Goal: Task Accomplishment & Management: Complete application form

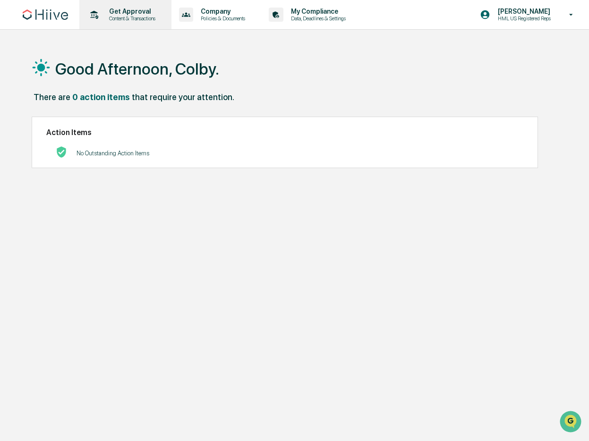
click at [137, 13] on p "Get Approval" at bounding box center [131, 12] width 59 height 8
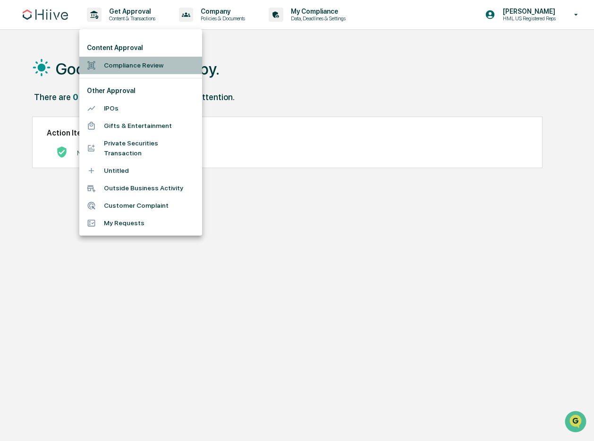
click at [139, 69] on li "Compliance Review" at bounding box center [140, 65] width 123 height 17
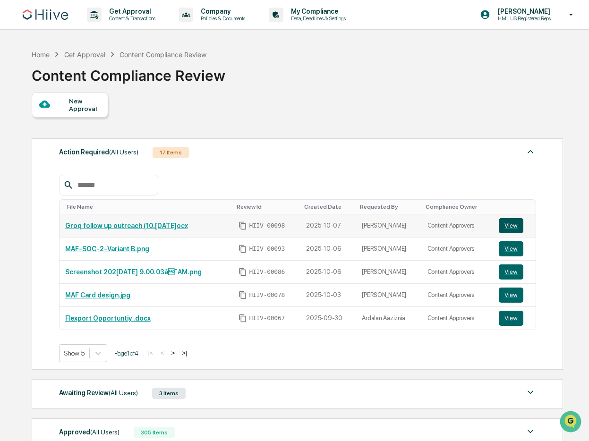
click at [516, 226] on button "View" at bounding box center [511, 225] width 25 height 15
click at [94, 103] on div "New Approval" at bounding box center [85, 104] width 32 height 15
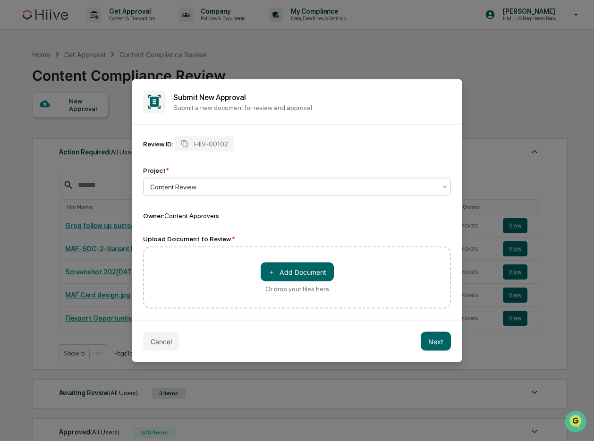
click at [227, 181] on div "Content Review" at bounding box center [294, 186] width 296 height 13
click at [240, 173] on div "Project *" at bounding box center [297, 171] width 308 height 8
click at [214, 188] on div at bounding box center [293, 186] width 286 height 9
click at [295, 291] on div "Or drop your files here" at bounding box center [298, 289] width 64 height 8
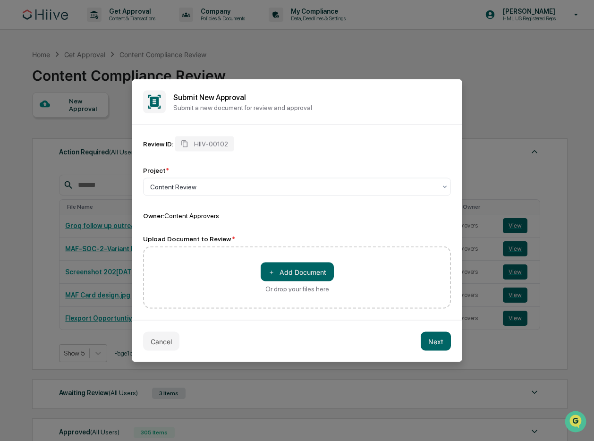
click at [0, 0] on input "＋ Add Document Or drop your files here" at bounding box center [0, 0] width 0 height 0
drag, startPoint x: 518, startPoint y: 220, endPoint x: 485, endPoint y: 209, distance: 35.3
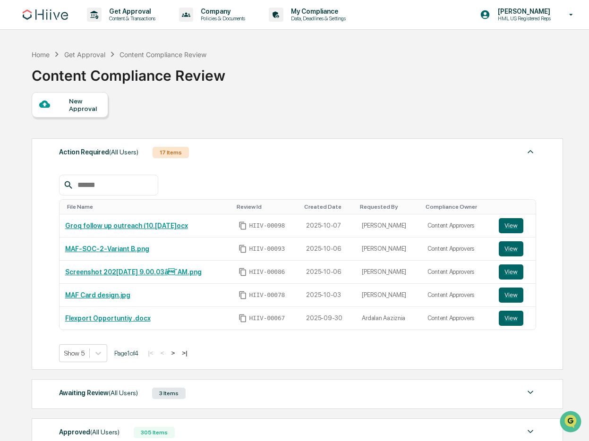
drag, startPoint x: 192, startPoint y: 225, endPoint x: 209, endPoint y: 206, distance: 25.7
click at [208, 207] on table "File Name Review Id Created Date Requested By Compliance Owner Groq follow up o…" at bounding box center [297, 264] width 477 height 131
click at [217, 196] on div at bounding box center [297, 185] width 477 height 21
click at [140, 227] on link "Groq follow up outreach ([DATE]).docx" at bounding box center [126, 226] width 123 height 8
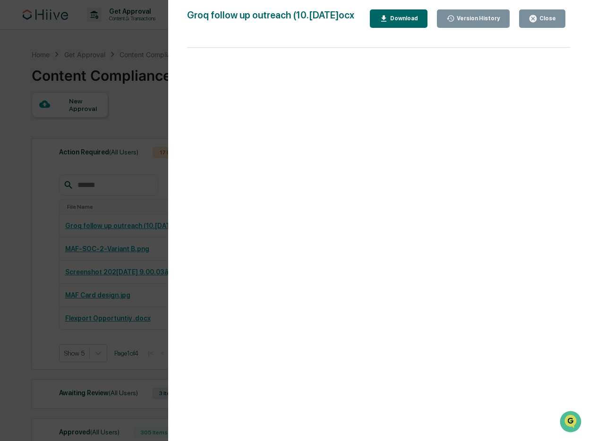
drag, startPoint x: 532, startPoint y: 40, endPoint x: 342, endPoint y: 54, distance: 191.4
click at [342, 54] on div "Groq follow up outreach (10.07.2025).docx Close Version History Download Page 1…" at bounding box center [378, 229] width 383 height 441
click at [341, 54] on div "Groq follow up outreach (10.07.2025).docx Close Version History Download Page 1…" at bounding box center [378, 229] width 383 height 441
click at [90, 190] on div "Version History 10/07/2025, 06:37 PM Ted Pispidikis Groq follow up outreach (10…" at bounding box center [294, 220] width 589 height 441
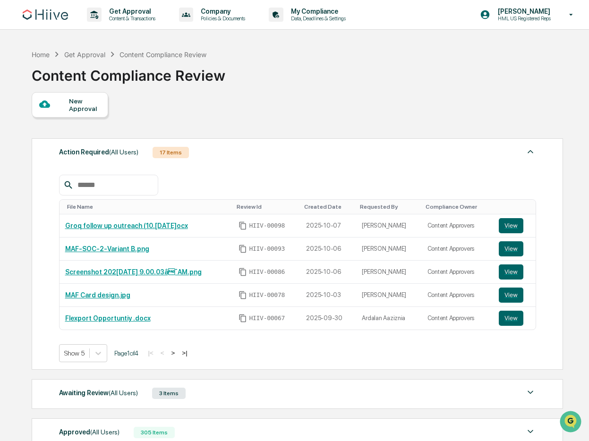
click at [235, 117] on div "New Approval Action Required (All Users) 17 Items File Name Review Id Created D…" at bounding box center [297, 292] width 530 height 400
click at [303, 166] on div "File Name Review Id Created Date Requested By Compliance Owner Groq follow up o…" at bounding box center [297, 262] width 477 height 202
click at [66, 103] on div at bounding box center [54, 105] width 30 height 12
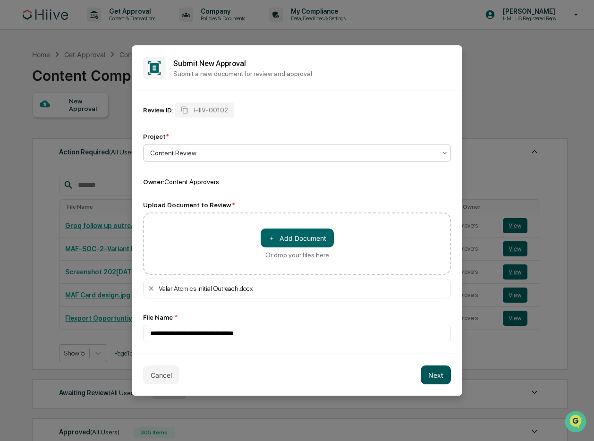
click at [432, 375] on button "Next" at bounding box center [436, 375] width 30 height 19
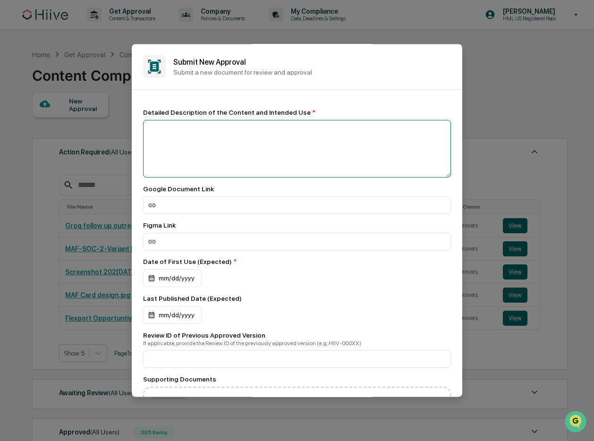
click at [241, 143] on textarea at bounding box center [297, 149] width 308 height 58
paste textarea "**********"
type textarea "**********"
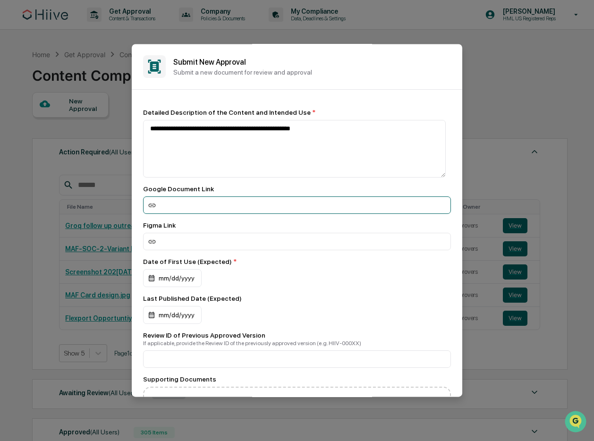
click at [201, 213] on input at bounding box center [297, 205] width 308 height 17
paste input "**********"
type input "**********"
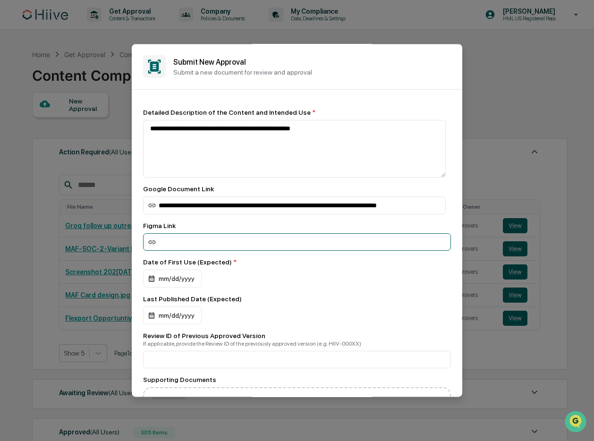
scroll to position [0, 0]
click at [203, 237] on input at bounding box center [297, 241] width 308 height 17
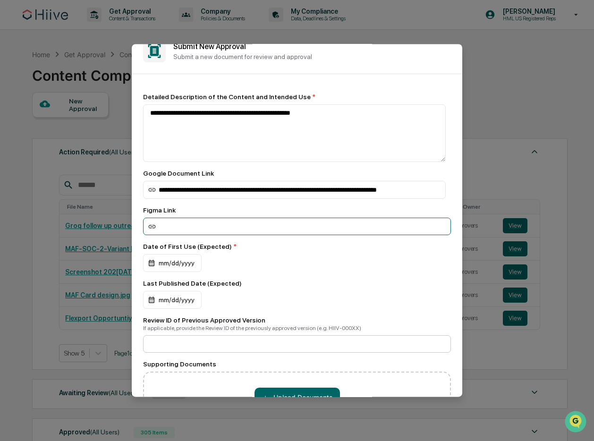
scroll to position [117, 0]
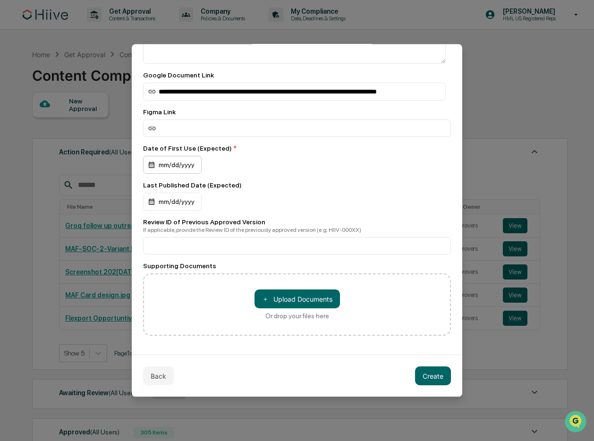
click at [180, 171] on div "mm/dd/yyyy" at bounding box center [172, 165] width 59 height 18
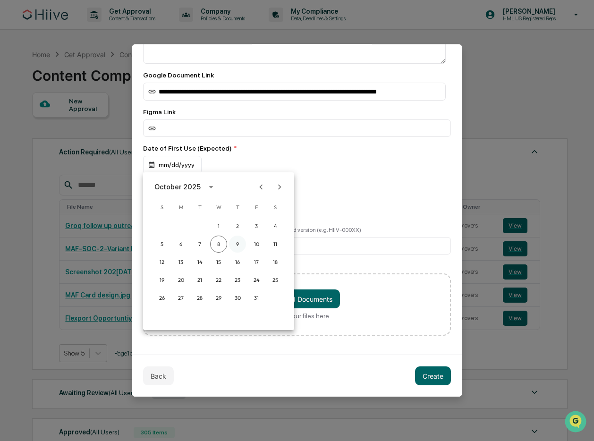
click at [235, 245] on button "9" at bounding box center [237, 244] width 17 height 17
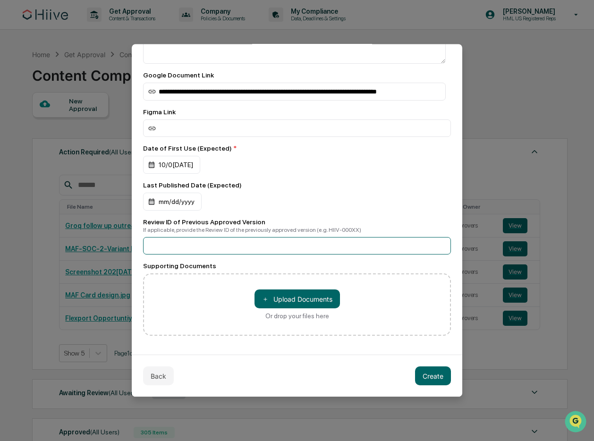
click at [295, 246] on input at bounding box center [297, 245] width 308 height 17
click at [294, 244] on input at bounding box center [297, 245] width 308 height 17
click at [291, 244] on input at bounding box center [297, 245] width 308 height 17
click at [292, 247] on input at bounding box center [297, 245] width 308 height 17
click at [291, 244] on input at bounding box center [297, 245] width 308 height 17
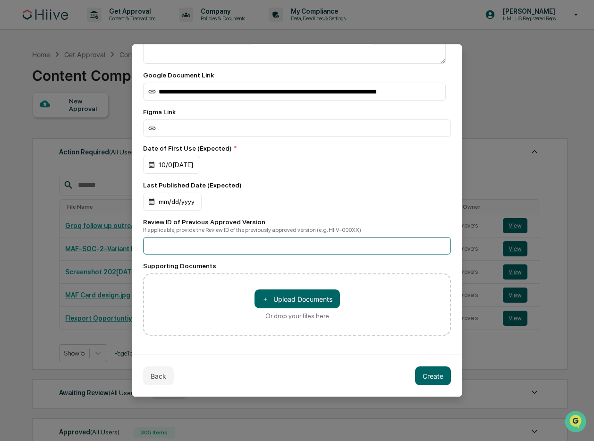
click at [291, 244] on input at bounding box center [297, 245] width 308 height 17
click at [287, 196] on div "mm/dd/yyyy" at bounding box center [297, 202] width 308 height 18
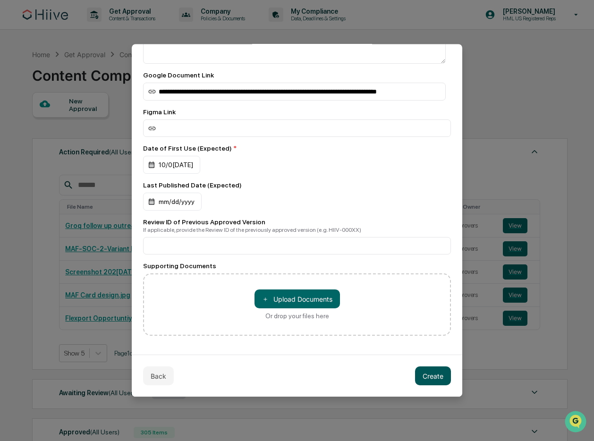
click at [424, 373] on button "Create" at bounding box center [433, 376] width 36 height 19
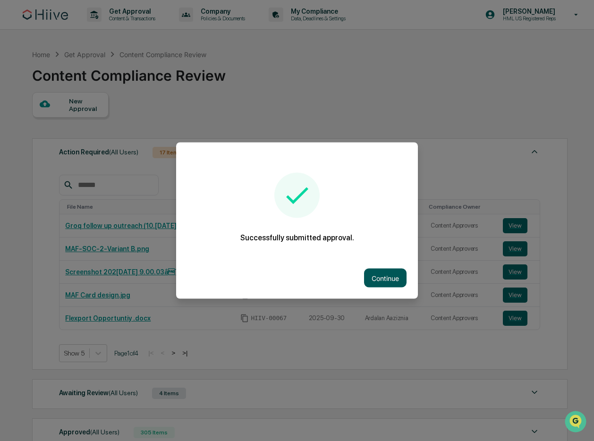
click at [389, 278] on button "Continue" at bounding box center [385, 278] width 43 height 19
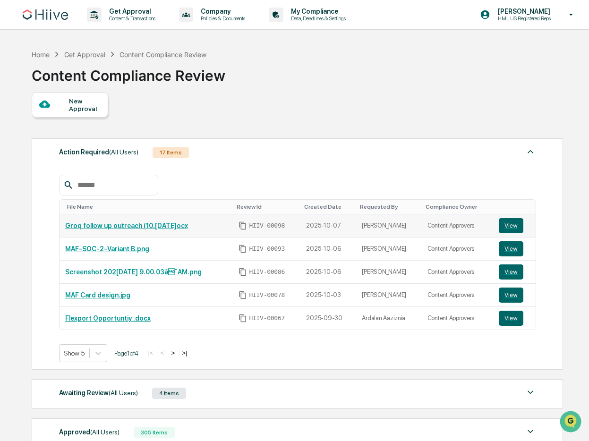
click at [163, 226] on link "Groq follow up outreach ([DATE]).docx" at bounding box center [126, 226] width 123 height 8
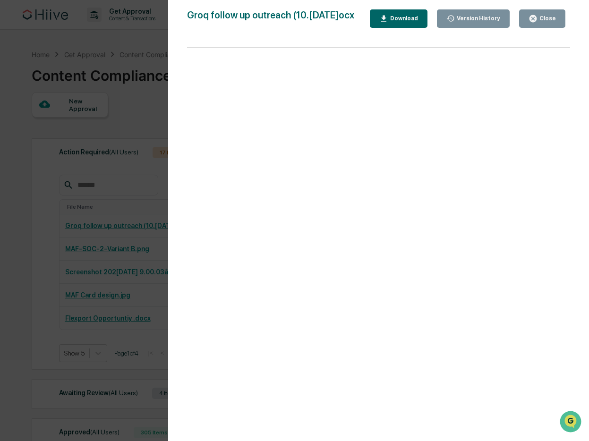
click at [125, 171] on div "Version History 10/07/2025, 06:37 PM Ted Pispidikis Groq follow up outreach (10…" at bounding box center [294, 220] width 589 height 441
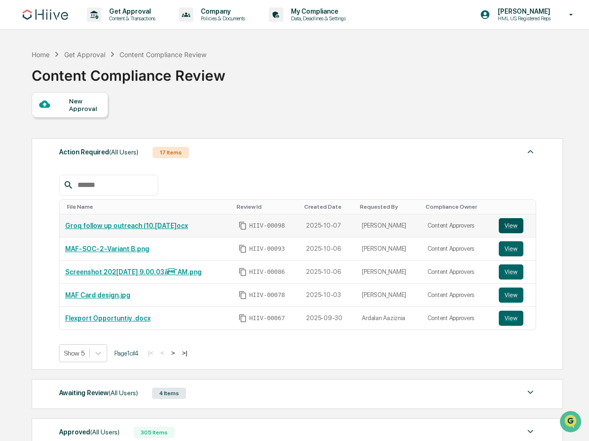
click at [510, 227] on button "View" at bounding box center [511, 225] width 25 height 15
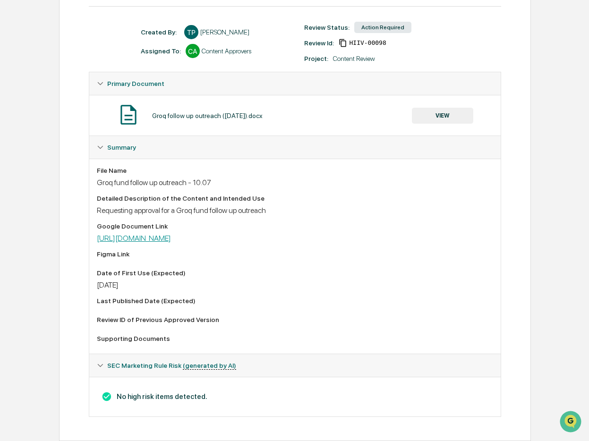
scroll to position [117, 0]
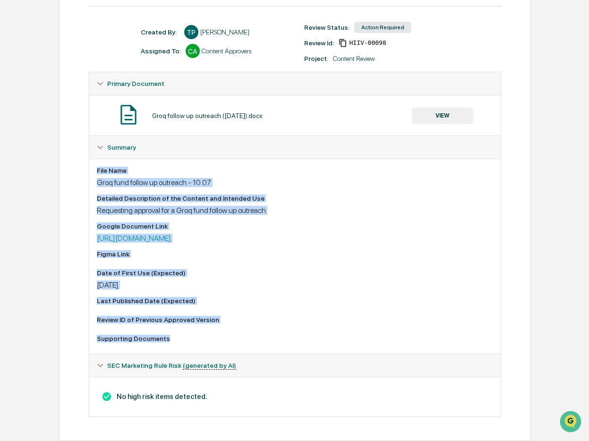
drag, startPoint x: 95, startPoint y: 167, endPoint x: 291, endPoint y: 337, distance: 258.8
click at [291, 337] on div "File Name Groq fund follow up outreach - 10.07 Detailed Description of the Cont…" at bounding box center [294, 256] width 411 height 195
copy div "File Name Groq fund follow up outreach - 10.07 Detailed Description of the Cont…"
click at [289, 335] on div "Supporting Documents" at bounding box center [295, 339] width 396 height 8
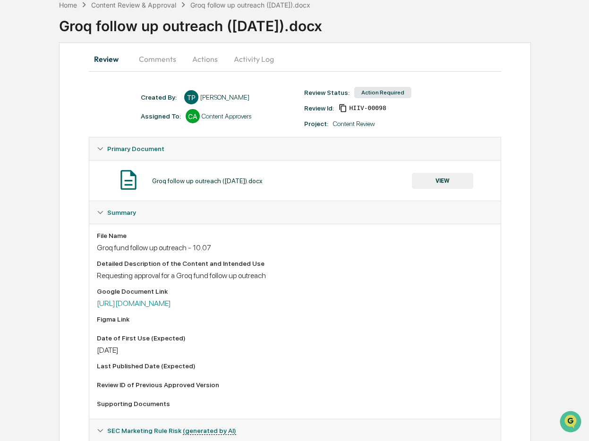
scroll to position [0, 0]
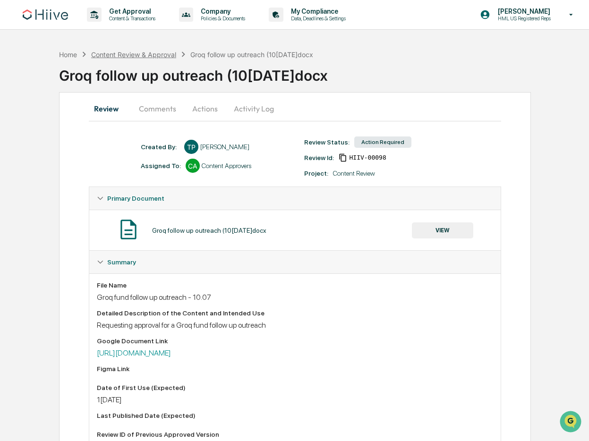
click at [136, 51] on div "Content Review & Approval" at bounding box center [133, 55] width 85 height 8
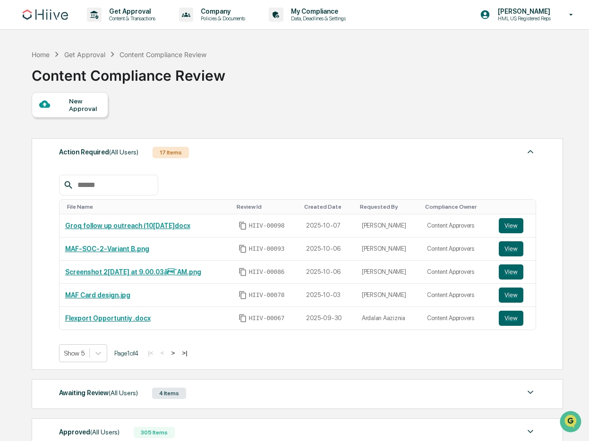
click at [290, 112] on div "New Approval Action Required (All Users) 17 Items File Name Review Id Created D…" at bounding box center [297, 292] width 530 height 400
